Goal: Understand process/instructions

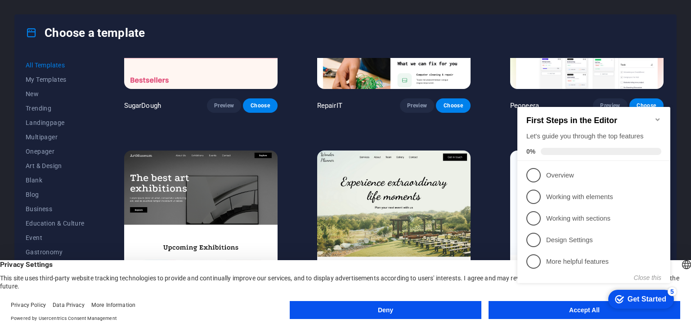
scroll to position [135, 0]
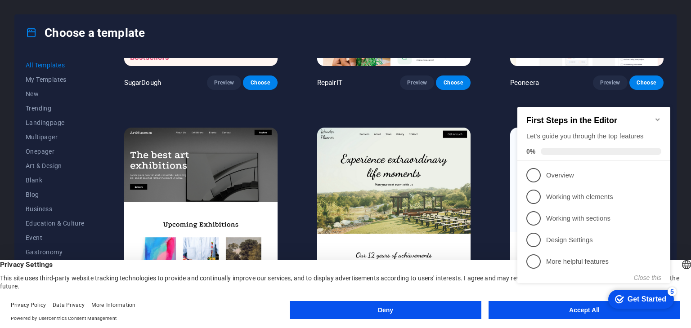
click at [651, 116] on h2 "First Steps in the Editor" at bounding box center [593, 120] width 135 height 9
click at [666, 116] on div "First Steps in the Editor Let's guide you through the top features 0%" at bounding box center [593, 134] width 153 height 54
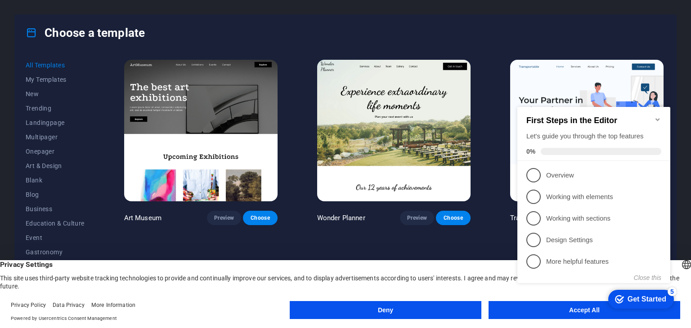
scroll to position [315, 0]
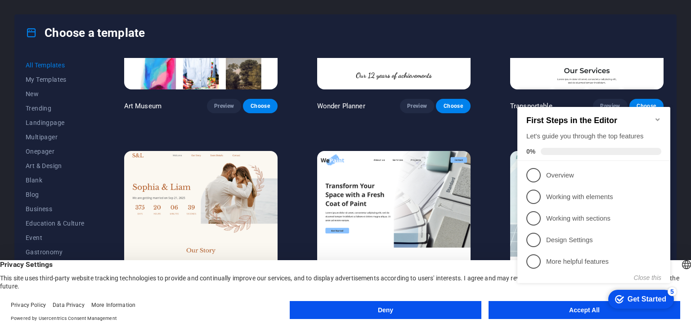
click at [544, 314] on appcues-checklist "Contextual help checklist present on screen" at bounding box center [596, 204] width 164 height 221
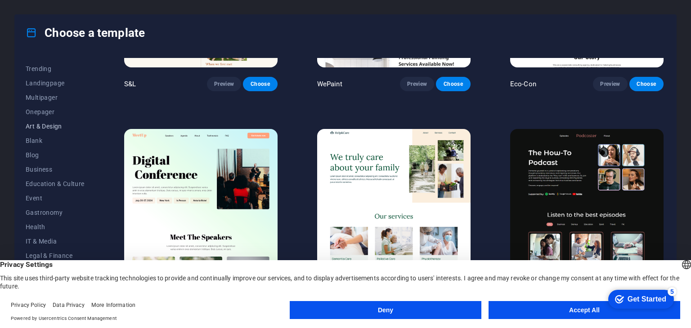
scroll to position [0, 0]
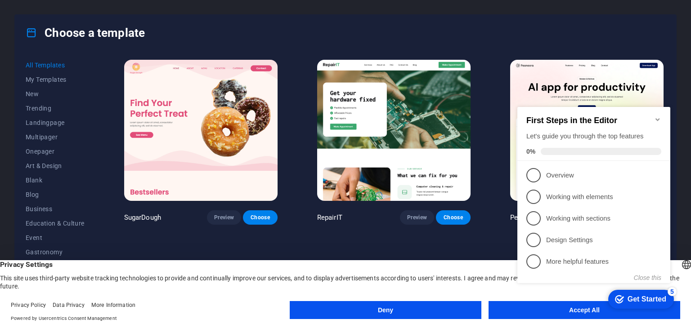
click at [657, 117] on icon "Minimize checklist" at bounding box center [657, 119] width 7 height 7
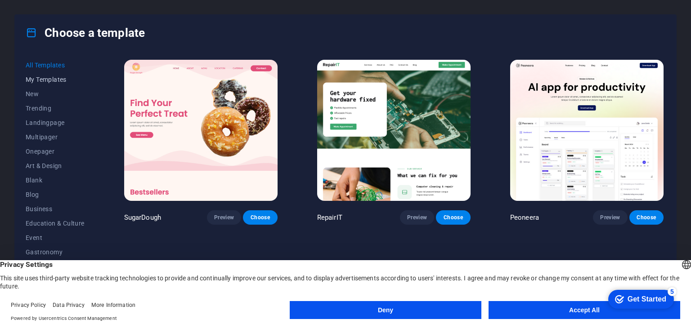
click at [45, 84] on button "My Templates" at bounding box center [55, 79] width 59 height 14
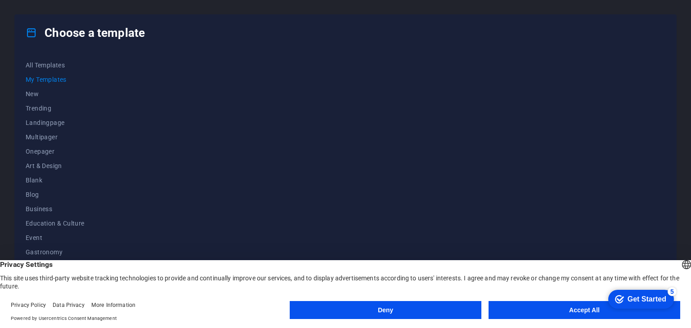
click at [578, 306] on button "Accept All" at bounding box center [585, 310] width 192 height 18
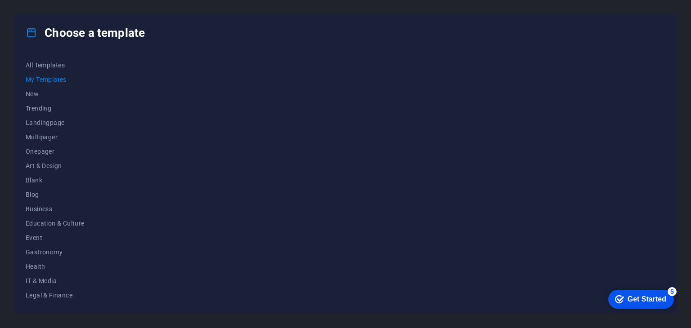
click at [655, 296] on div "Get Started" at bounding box center [647, 300] width 39 height 8
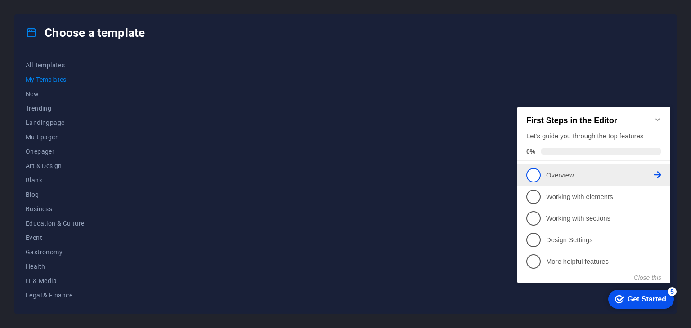
click at [569, 168] on link "1 Overview - incomplete" at bounding box center [593, 175] width 135 height 14
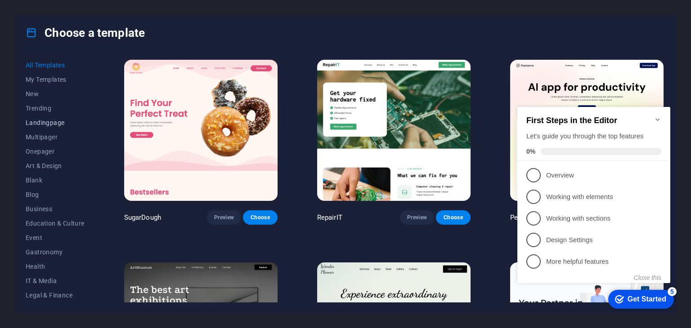
click at [65, 126] on button "Landingpage" at bounding box center [55, 123] width 59 height 14
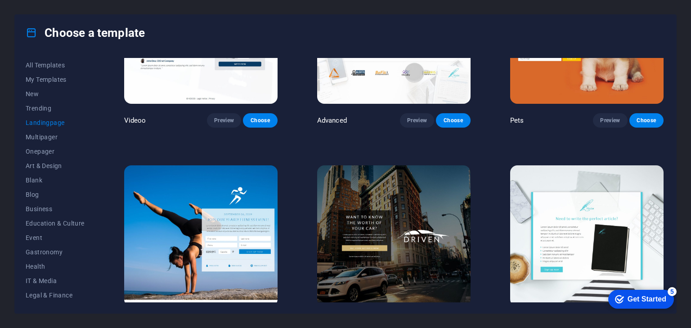
scroll to position [405, 0]
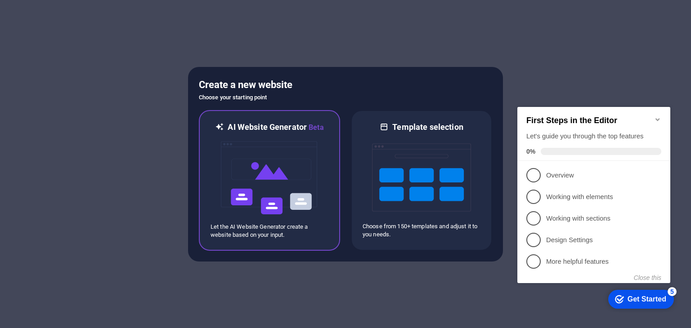
click at [285, 184] on img at bounding box center [269, 178] width 99 height 90
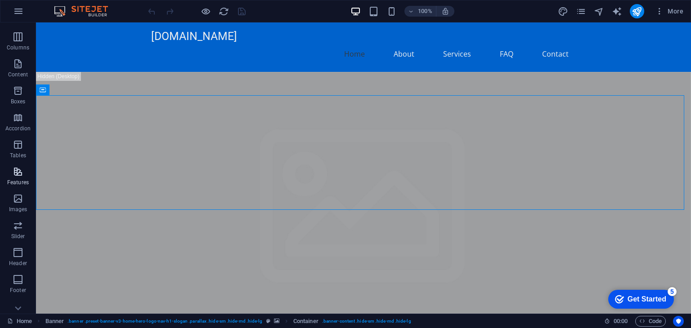
scroll to position [113, 0]
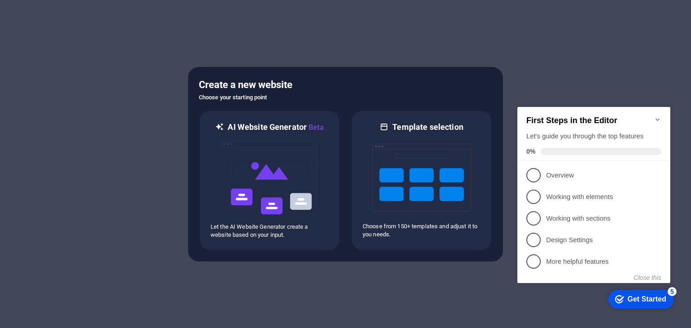
drag, startPoint x: 576, startPoint y: 177, endPoint x: 583, endPoint y: 176, distance: 6.8
click at [578, 180] on link "1 Overview - incomplete" at bounding box center [593, 175] width 135 height 14
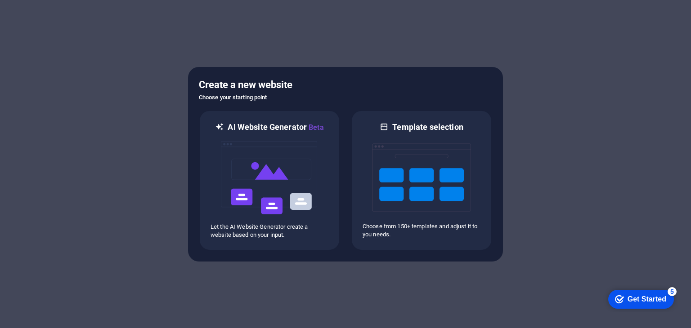
click at [641, 301] on div "Get Started" at bounding box center [647, 300] width 39 height 8
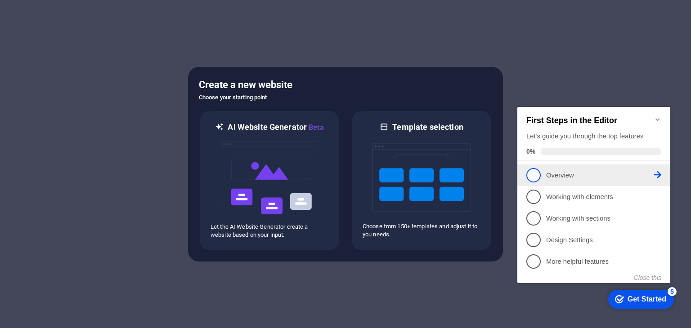
click at [570, 168] on link "1 Overview - incomplete" at bounding box center [593, 175] width 135 height 14
